Goal: Navigation & Orientation: Find specific page/section

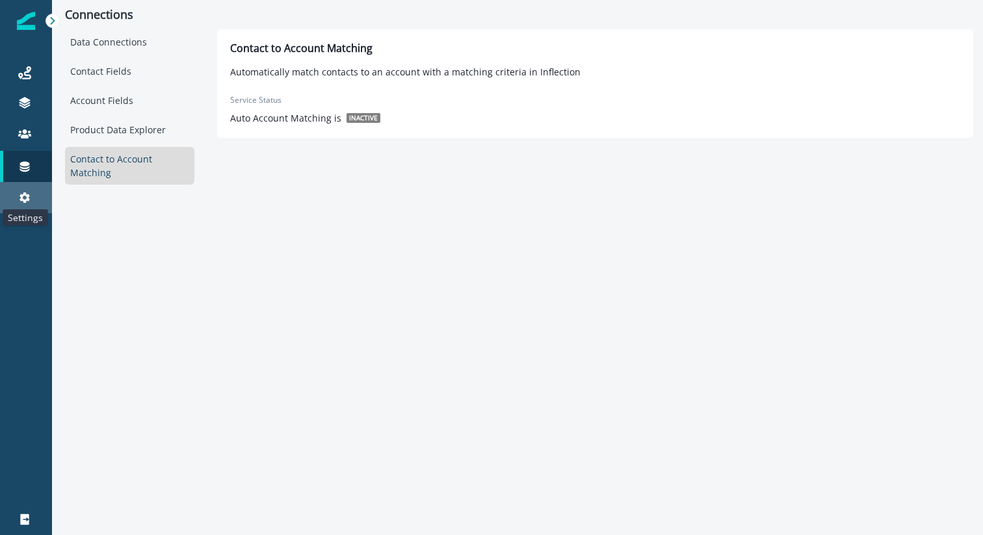
click at [25, 191] on icon at bounding box center [24, 197] width 13 height 13
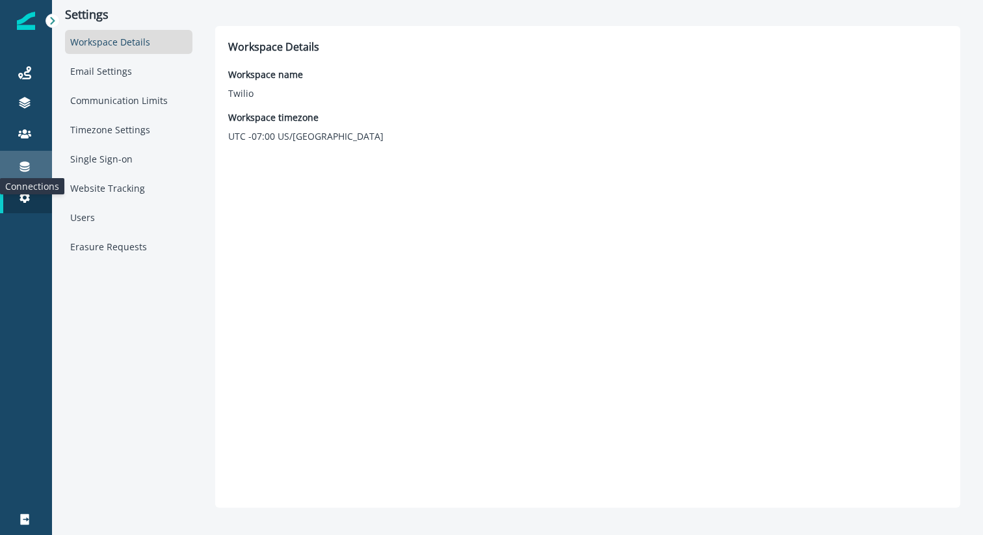
click at [25, 167] on icon at bounding box center [24, 166] width 13 height 13
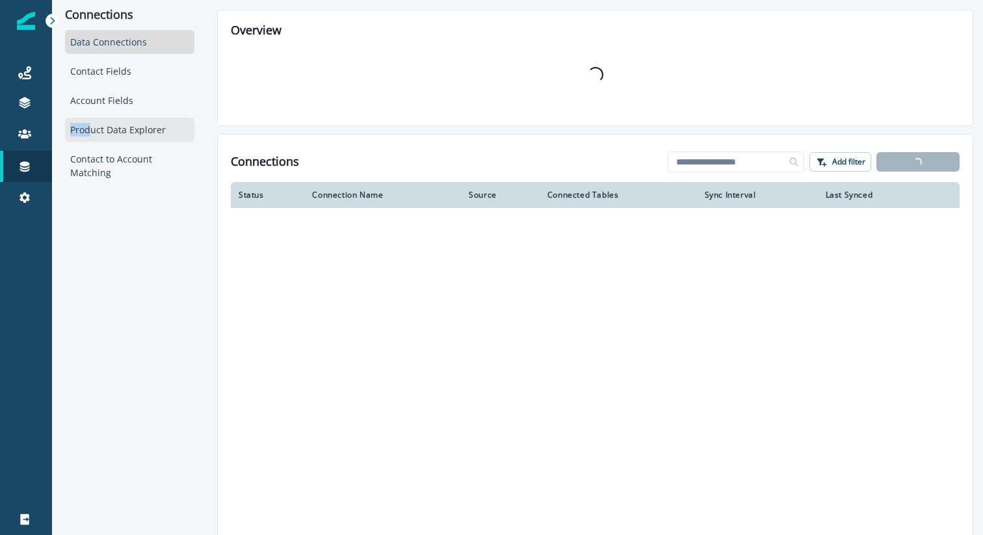
click at [91, 123] on div "Product Data Explorer" at bounding box center [129, 130] width 129 height 24
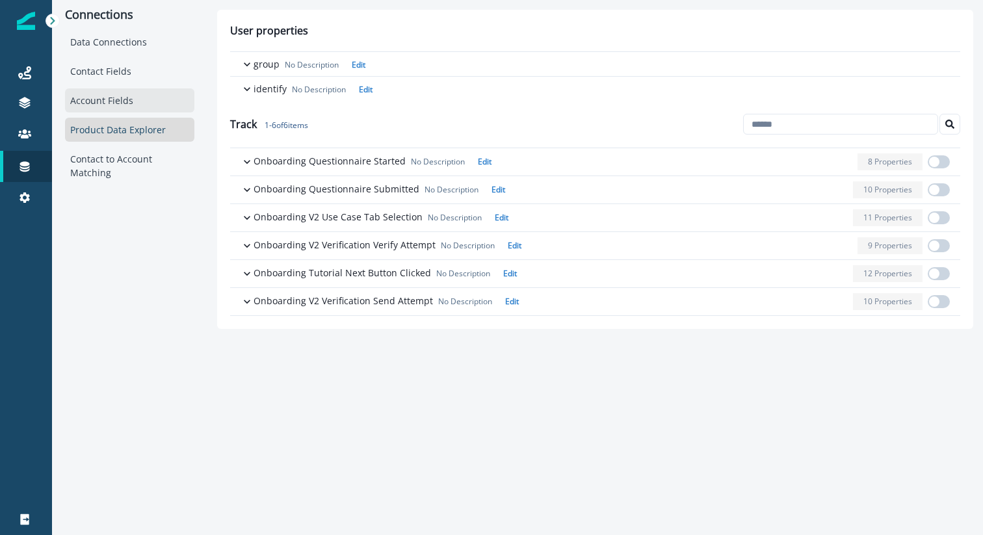
click at [105, 103] on div "Account Fields" at bounding box center [129, 100] width 129 height 24
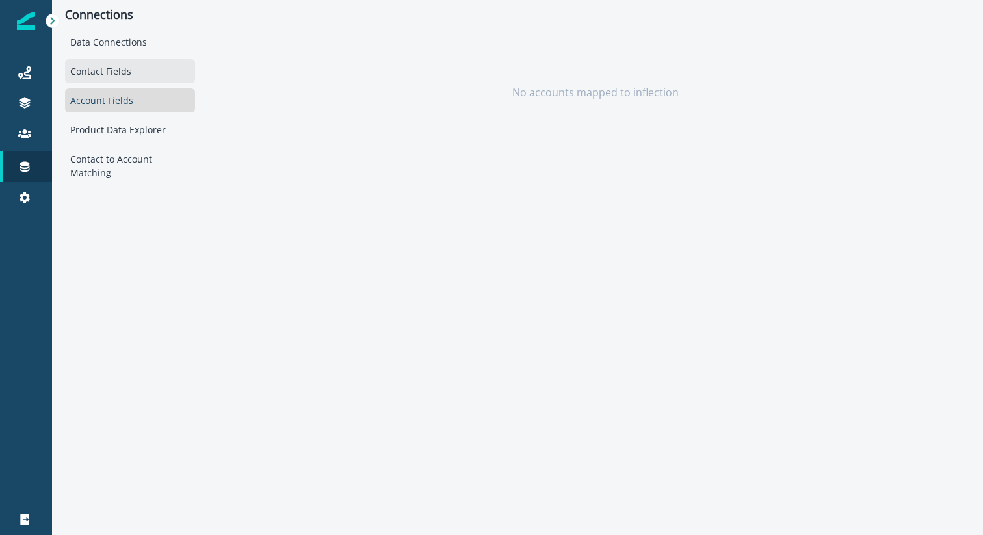
click at [100, 75] on div "Contact Fields" at bounding box center [130, 71] width 130 height 24
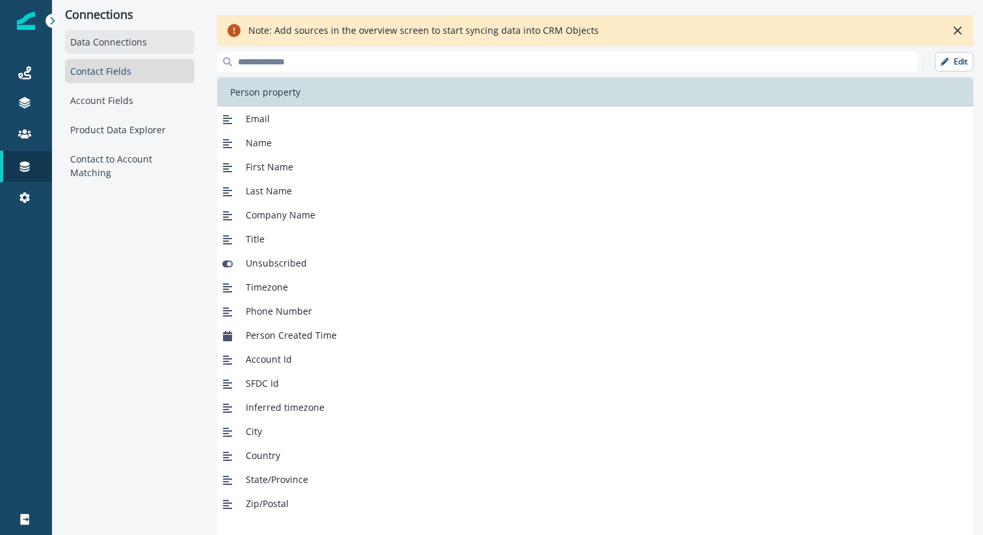
click at [111, 45] on div "Data Connections" at bounding box center [129, 42] width 129 height 24
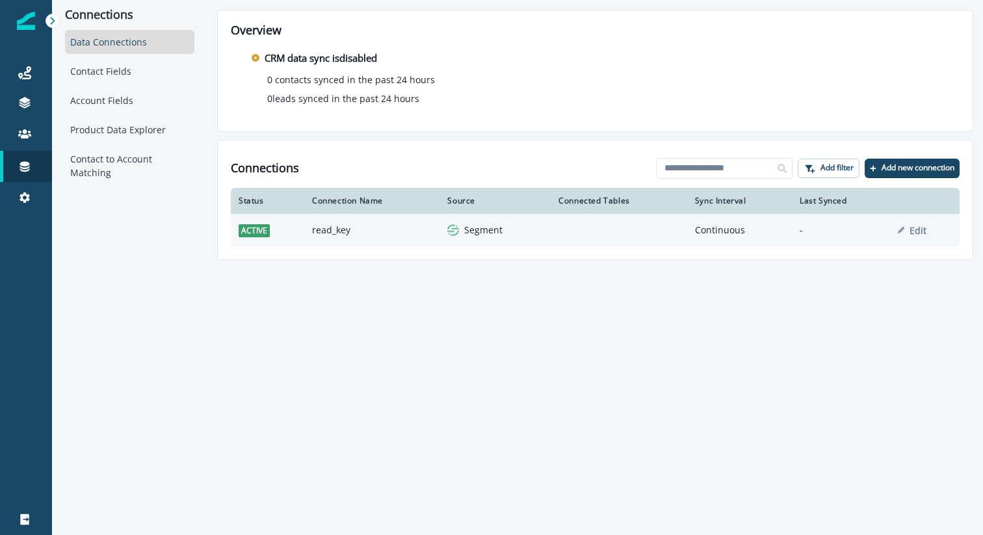
click at [456, 226] on img at bounding box center [453, 230] width 12 height 12
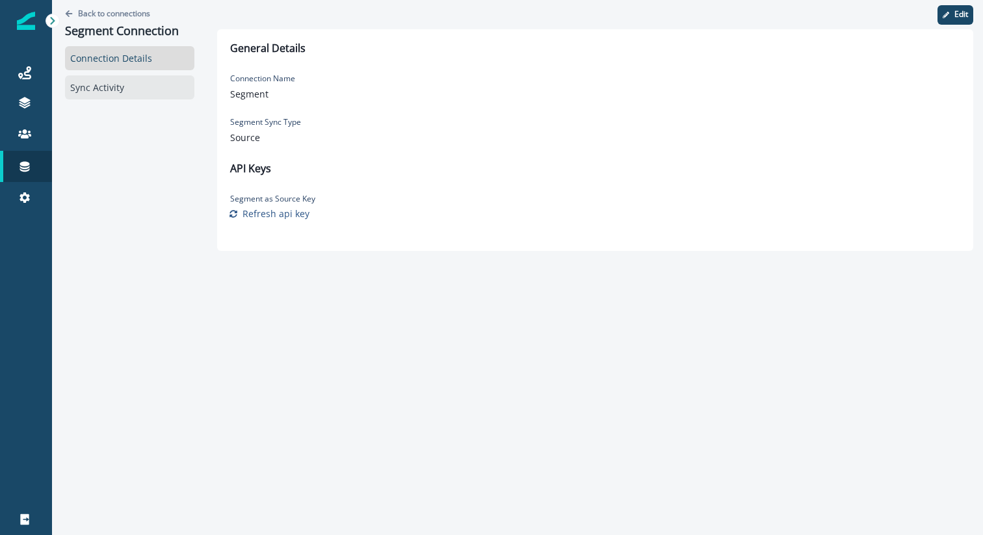
click at [114, 88] on div "Sync Activity" at bounding box center [129, 87] width 129 height 24
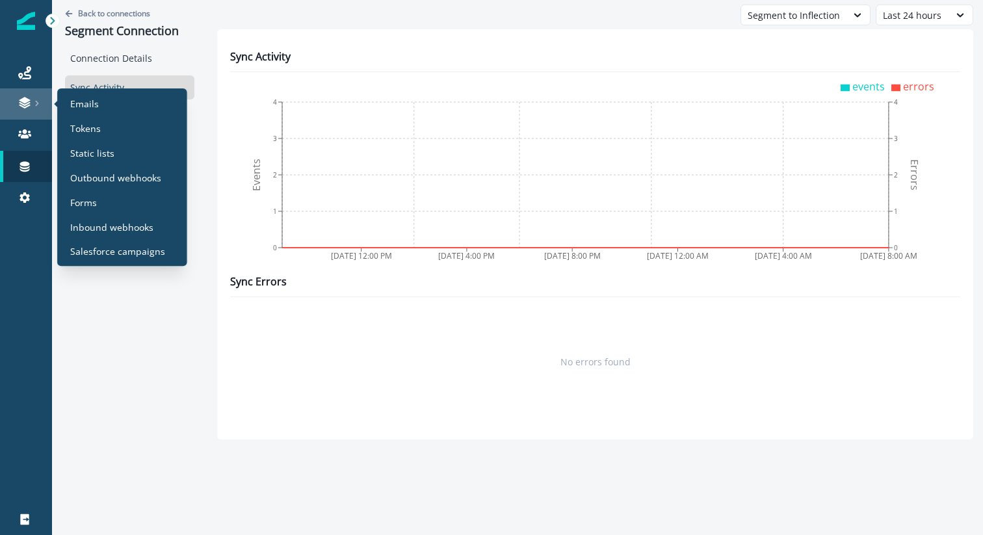
click at [26, 107] on icon at bounding box center [24, 102] width 13 height 13
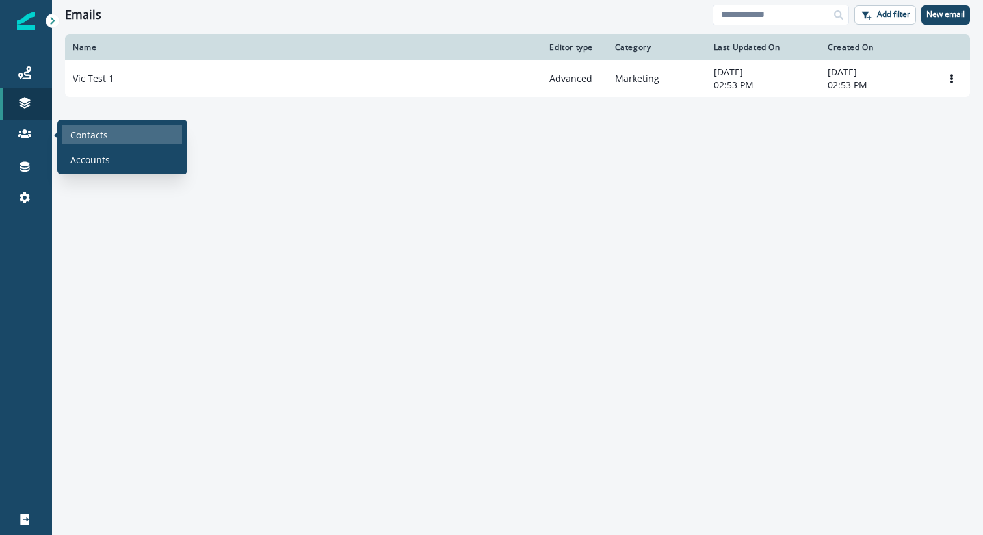
click at [92, 131] on p "Contacts" at bounding box center [89, 135] width 38 height 14
